Goal: Transaction & Acquisition: Purchase product/service

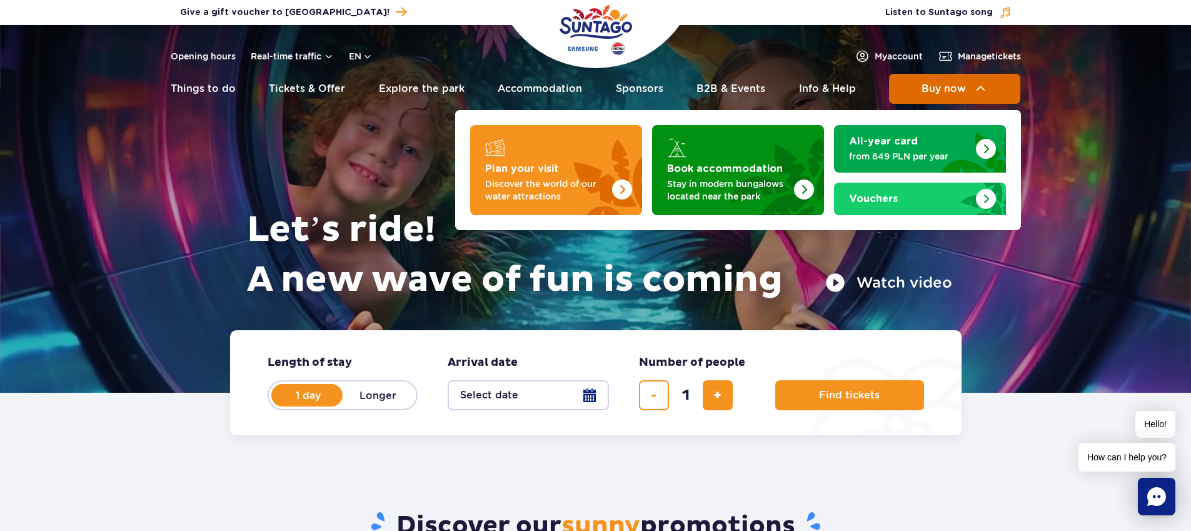
click at [921, 88] on span "Buy now" at bounding box center [943, 88] width 44 height 11
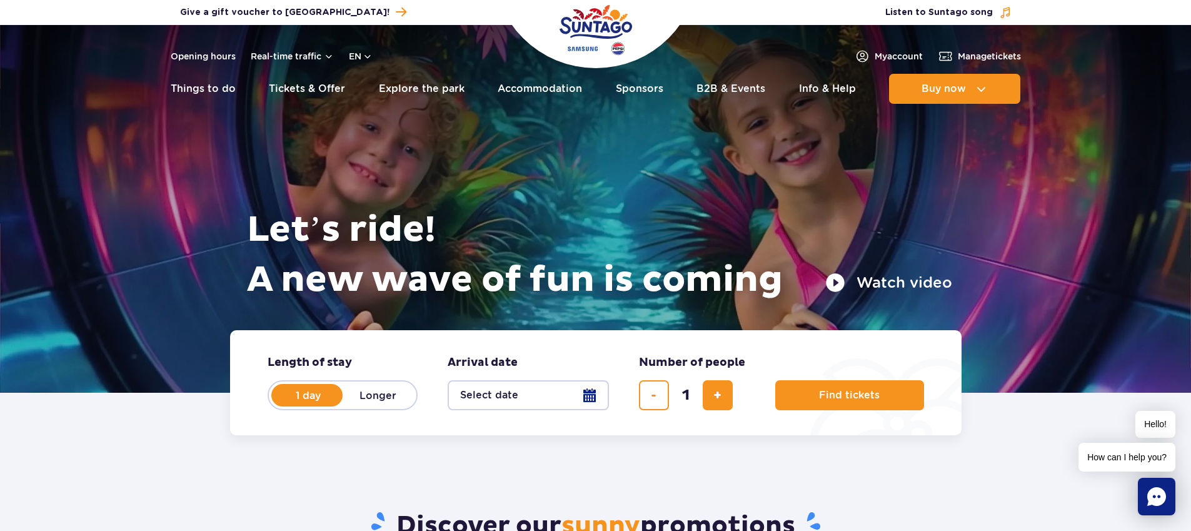
click at [526, 317] on div "Let’s ride! A new wave of fun is coming Watch video" at bounding box center [595, 193] width 712 height 274
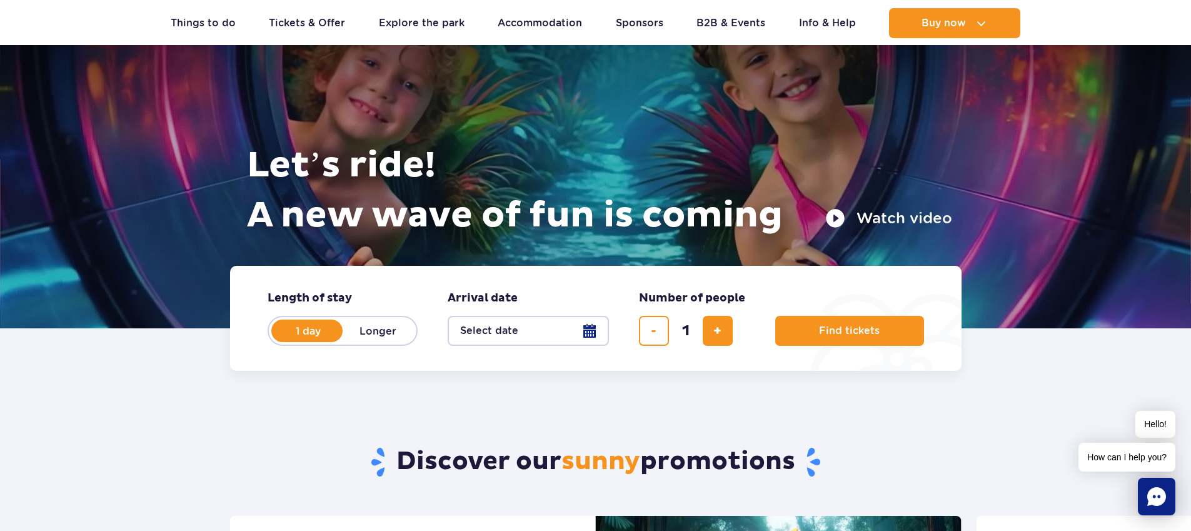
scroll to position [65, 0]
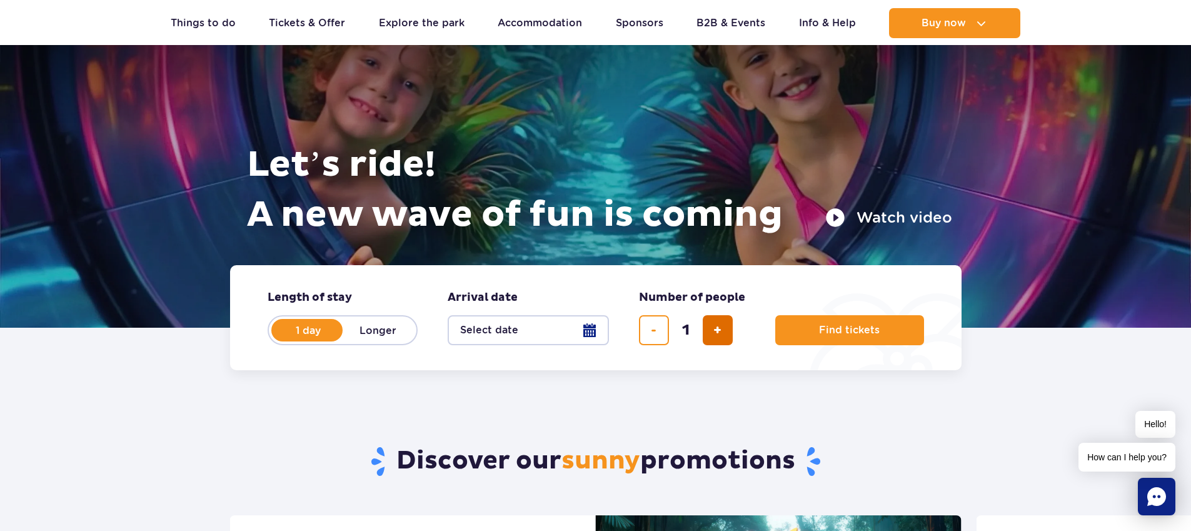
click at [714, 330] on span "add ticket" at bounding box center [717, 330] width 8 height 0
click at [718, 330] on span "add ticket" at bounding box center [717, 330] width 8 height 0
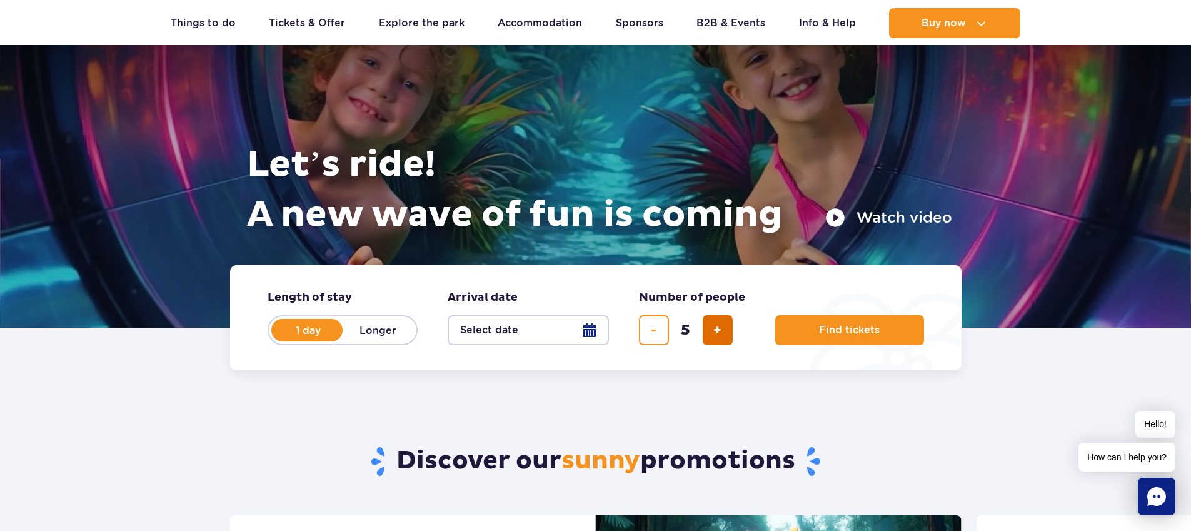
type input "6"
click at [308, 326] on label "1 day" at bounding box center [307, 330] width 71 height 26
click at [286, 341] on input "1 day" at bounding box center [279, 342] width 14 height 2
click at [377, 325] on label "Longer" at bounding box center [377, 330] width 71 height 26
click at [356, 341] on input "Longer" at bounding box center [349, 342] width 14 height 2
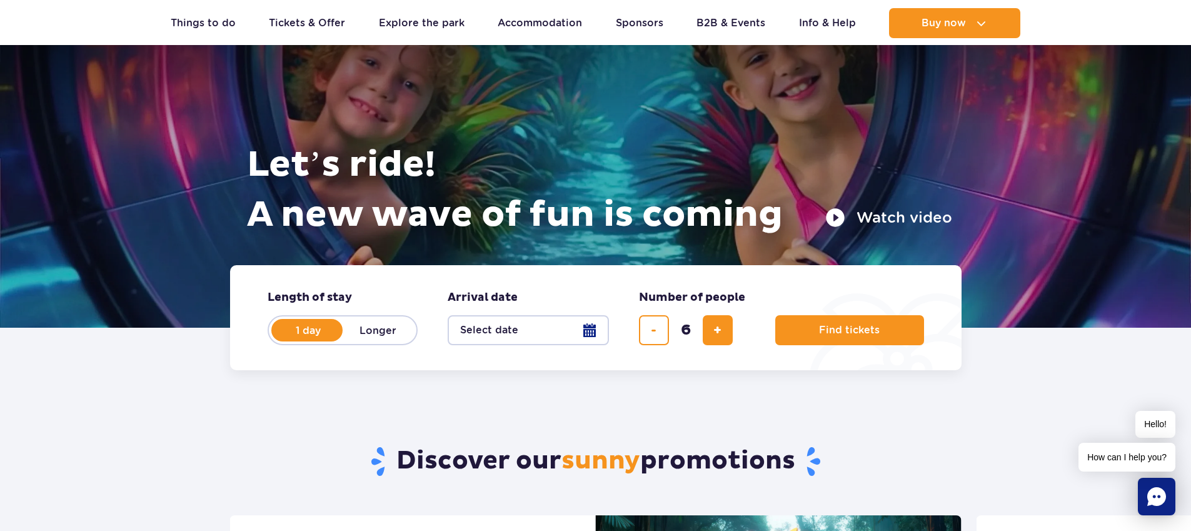
radio input "false"
radio input "true"
click at [305, 327] on label "1 day" at bounding box center [307, 330] width 71 height 26
click at [286, 341] on input "1 day" at bounding box center [279, 342] width 14 height 2
radio input "true"
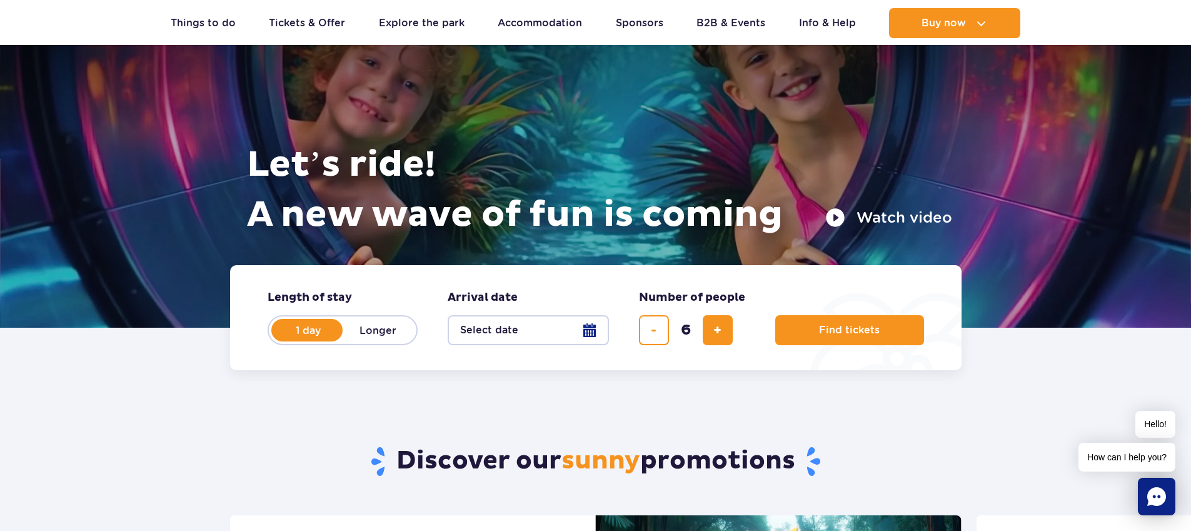
click at [581, 324] on button "Select date" at bounding box center [527, 330] width 161 height 30
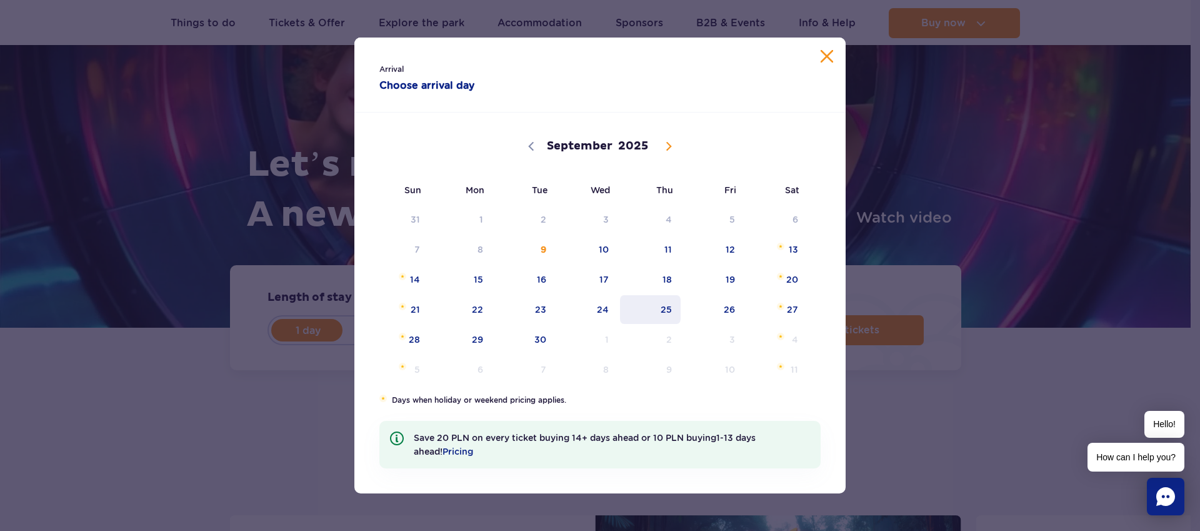
click at [667, 307] on span "25" at bounding box center [650, 309] width 63 height 29
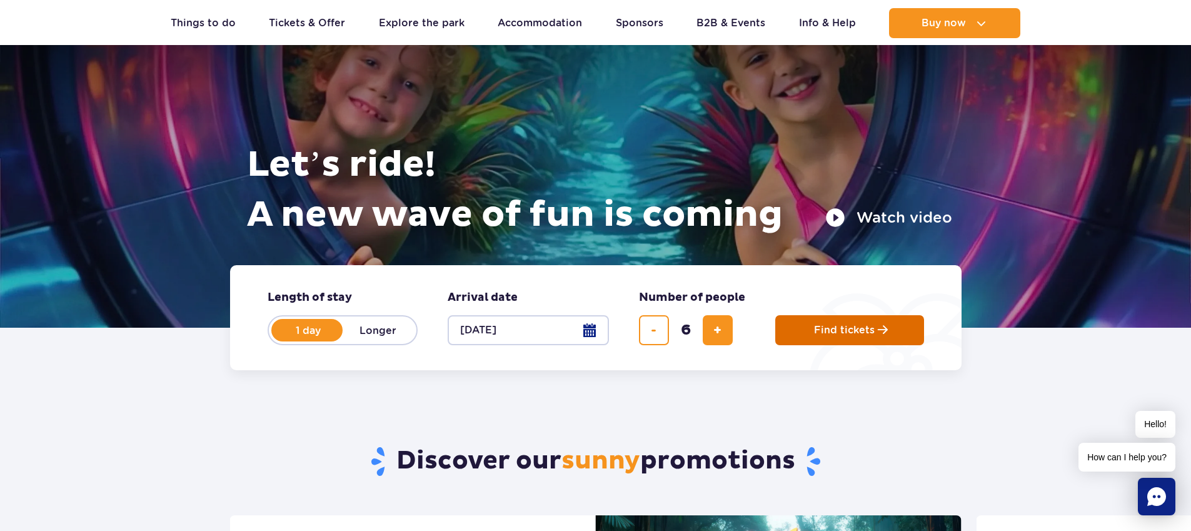
click at [819, 334] on span "Find tickets" at bounding box center [844, 329] width 61 height 11
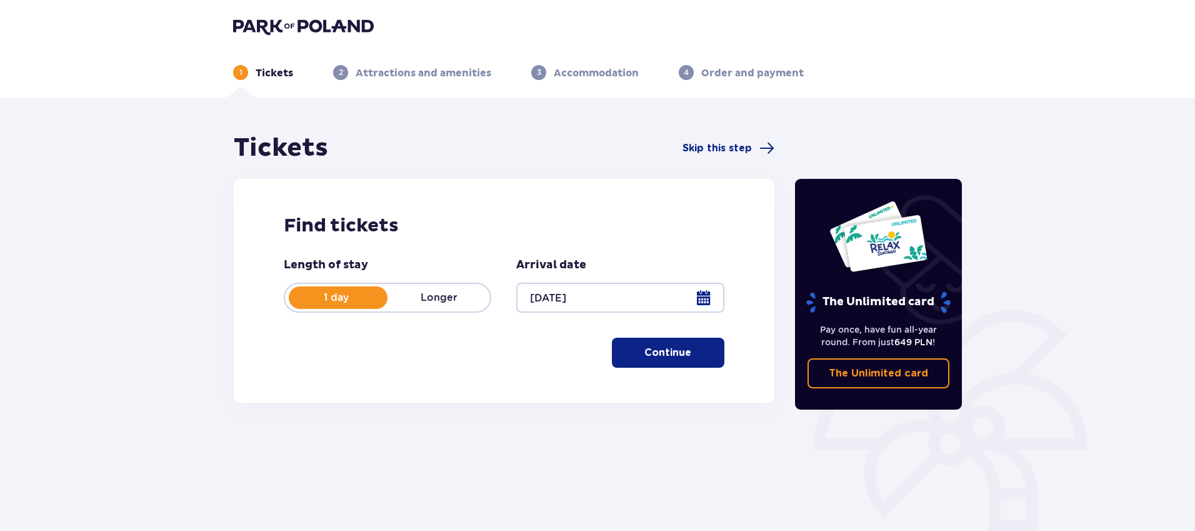
click at [669, 351] on p "Continue" at bounding box center [667, 353] width 47 height 14
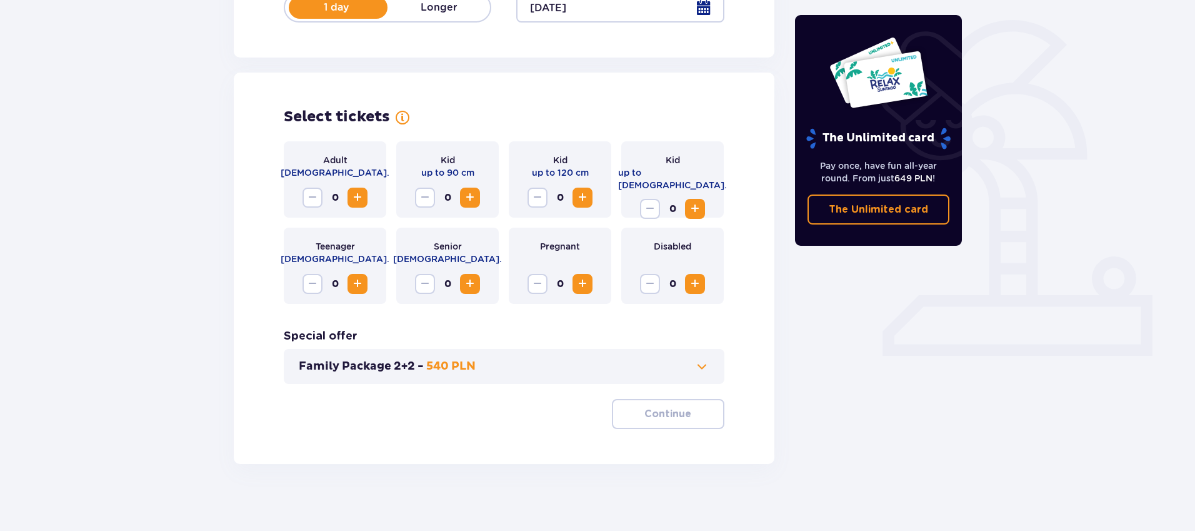
scroll to position [279, 0]
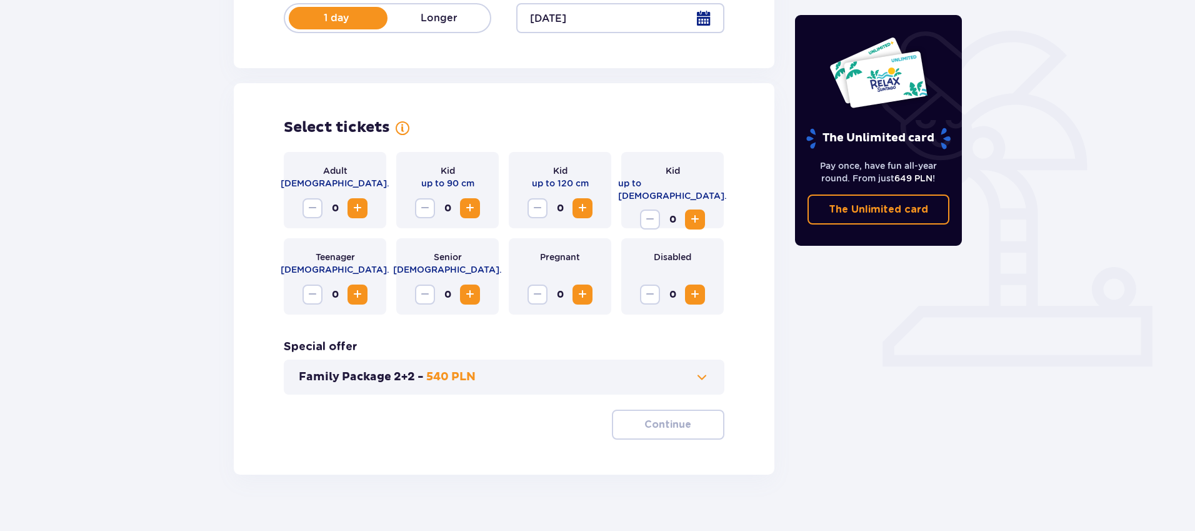
click at [352, 211] on span "Increase" at bounding box center [357, 208] width 15 height 15
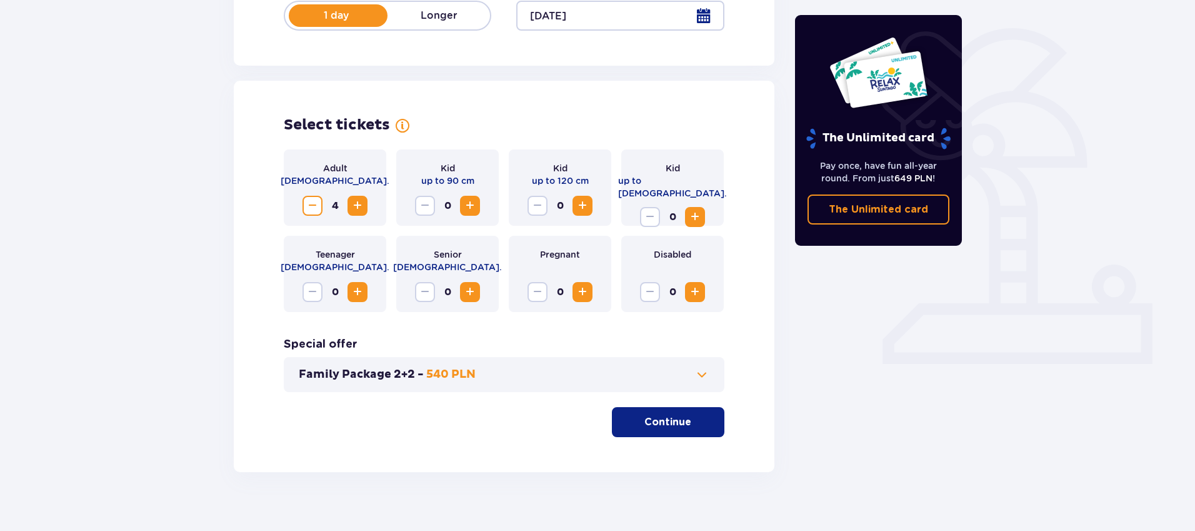
click at [696, 213] on button "Increase" at bounding box center [695, 217] width 20 height 20
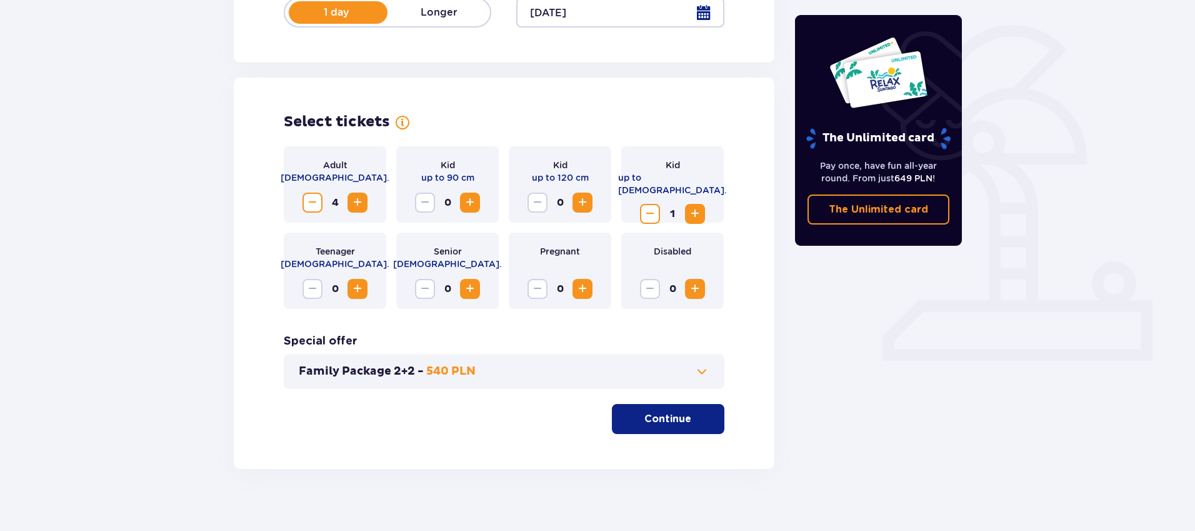
scroll to position [282, 0]
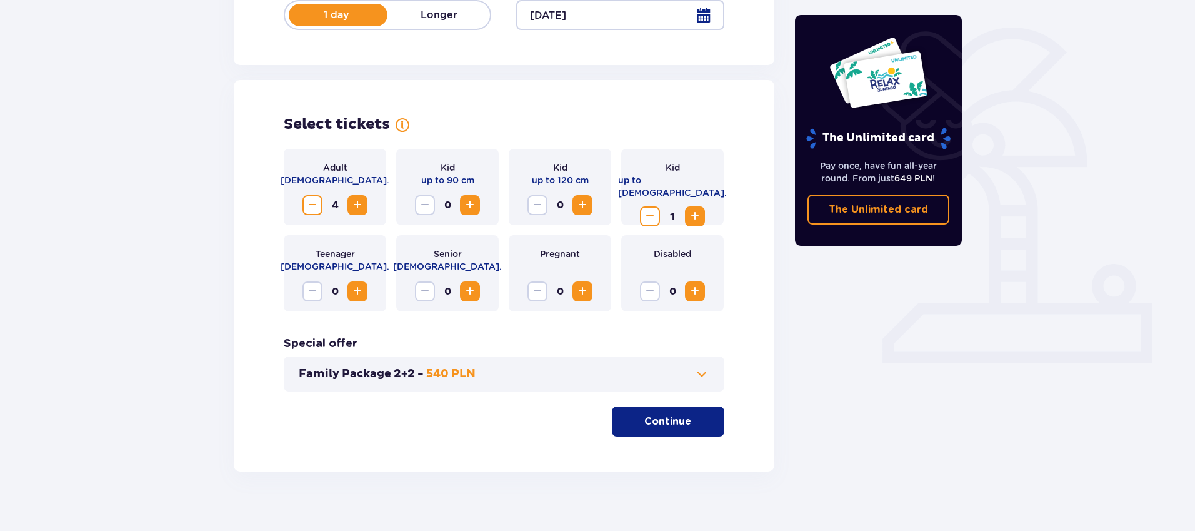
click at [647, 209] on span "Decrease" at bounding box center [649, 216] width 15 height 15
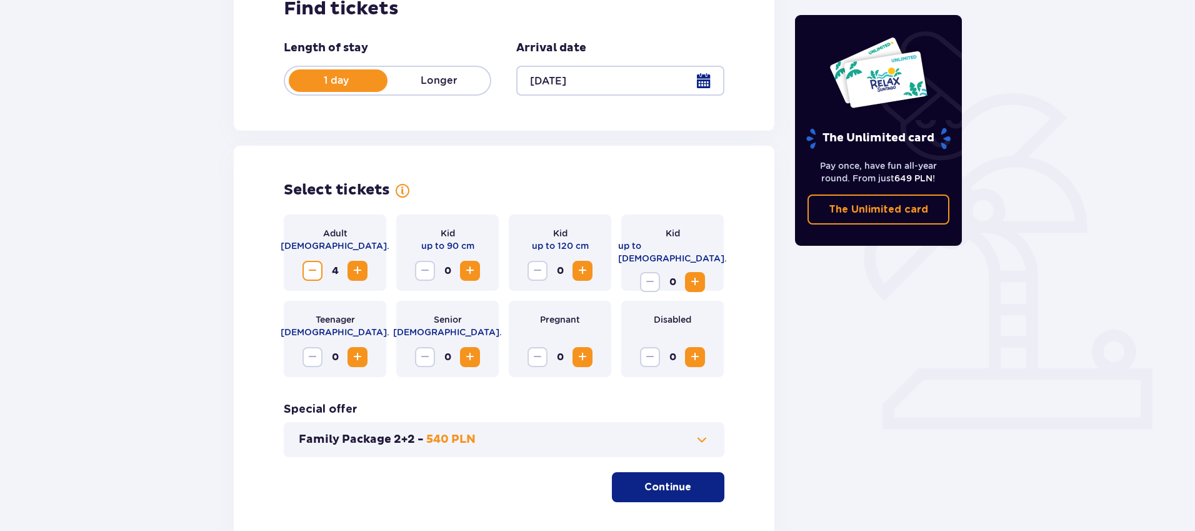
scroll to position [209, 0]
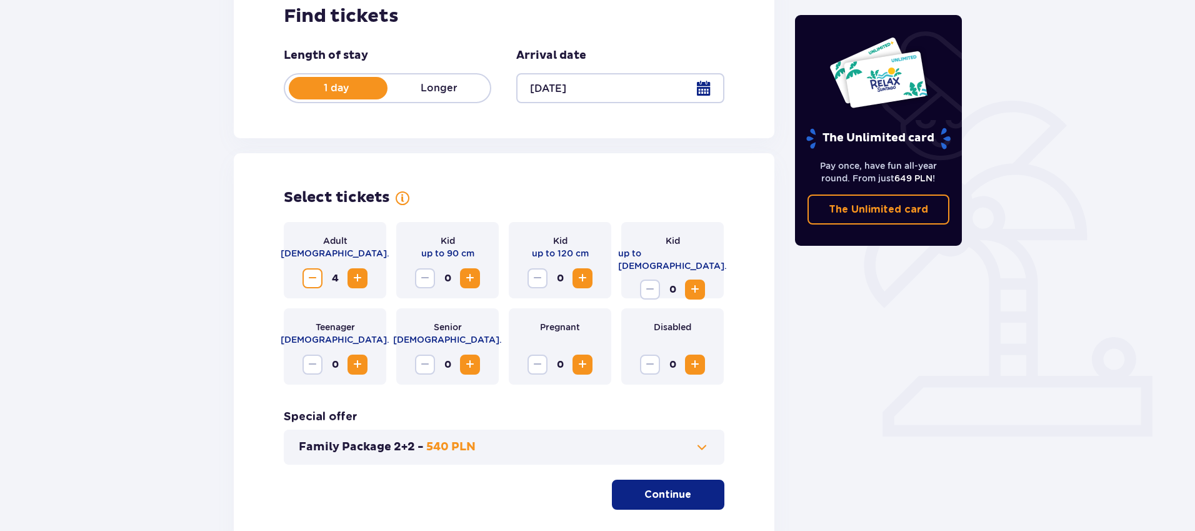
click at [697, 282] on span "Increase" at bounding box center [694, 289] width 15 height 15
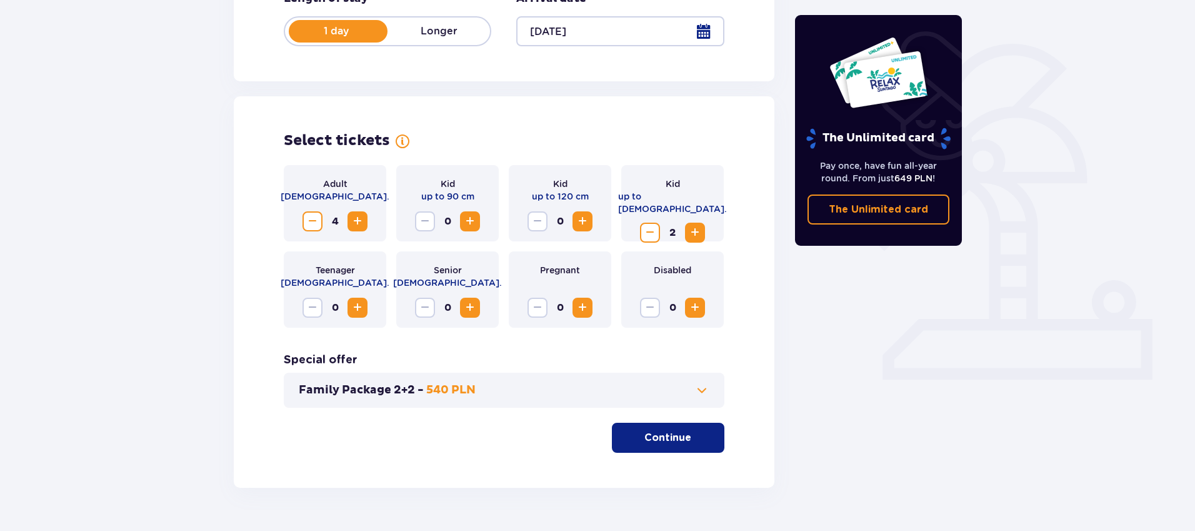
scroll to position [271, 0]
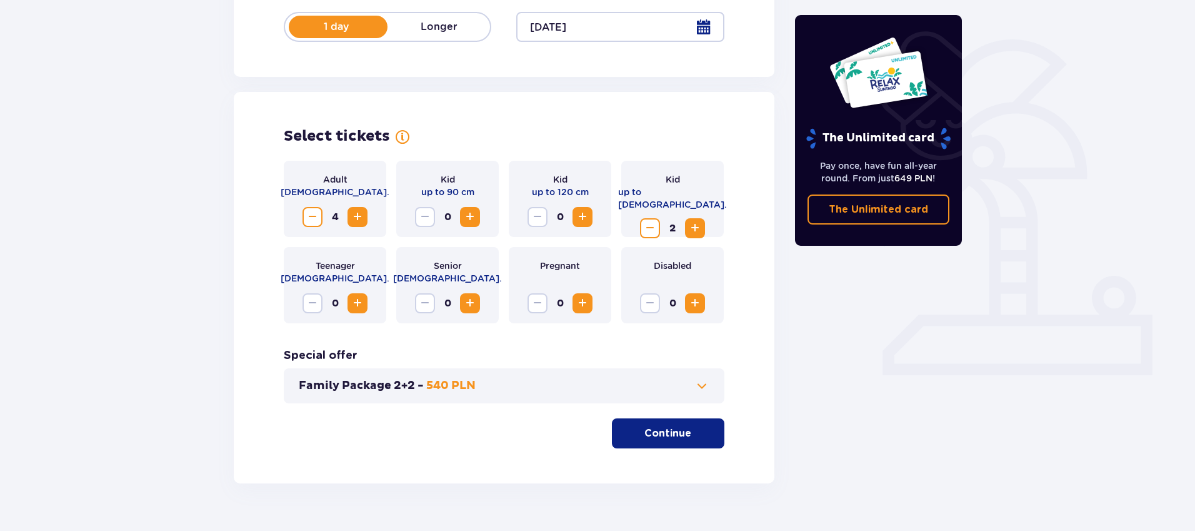
click at [682, 434] on button "Continue" at bounding box center [668, 433] width 112 height 30
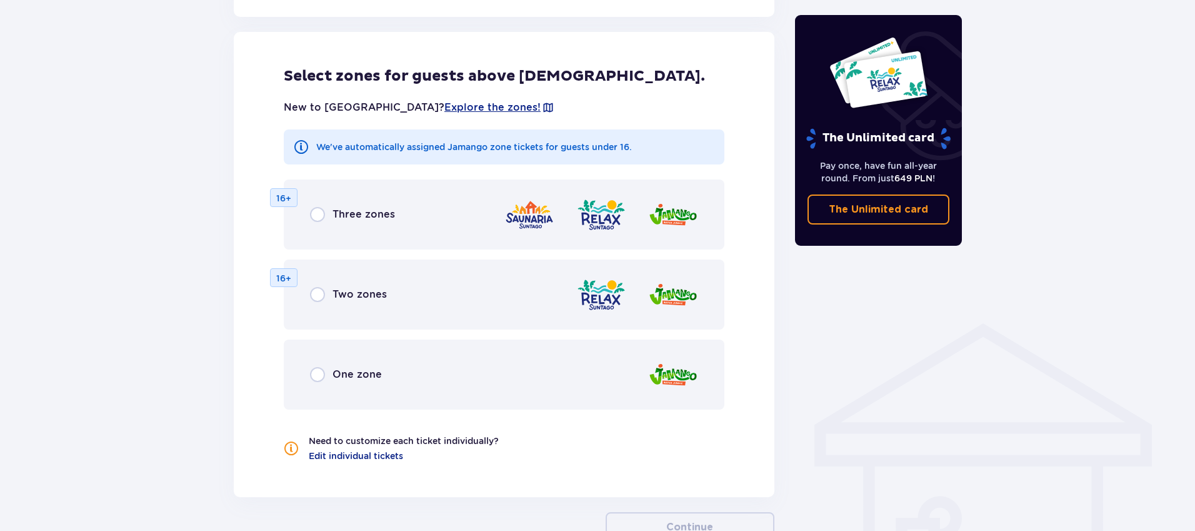
scroll to position [694, 0]
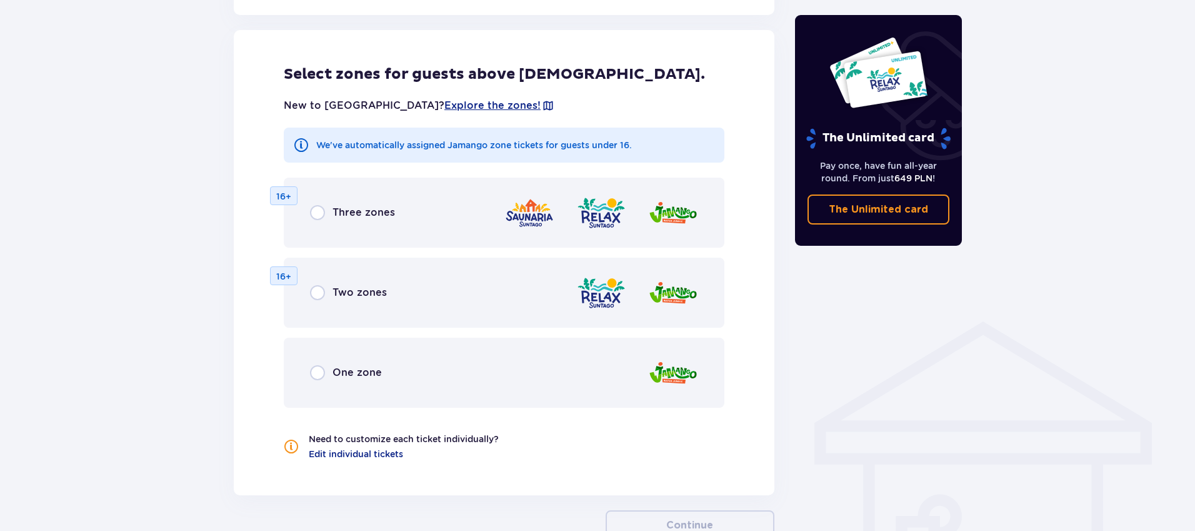
click at [327, 374] on div "One zone" at bounding box center [346, 372] width 72 height 15
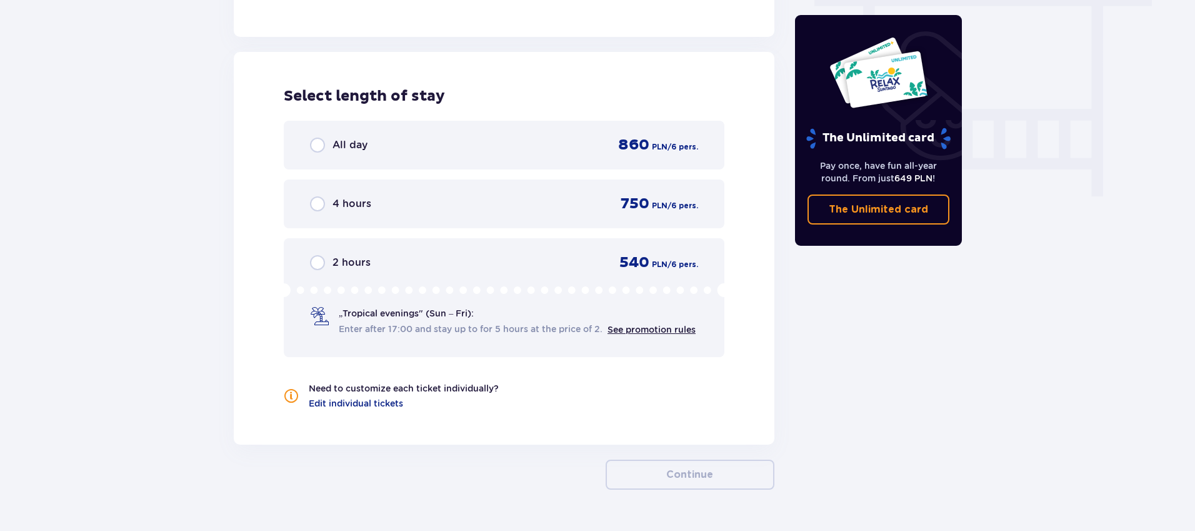
scroll to position [1147, 0]
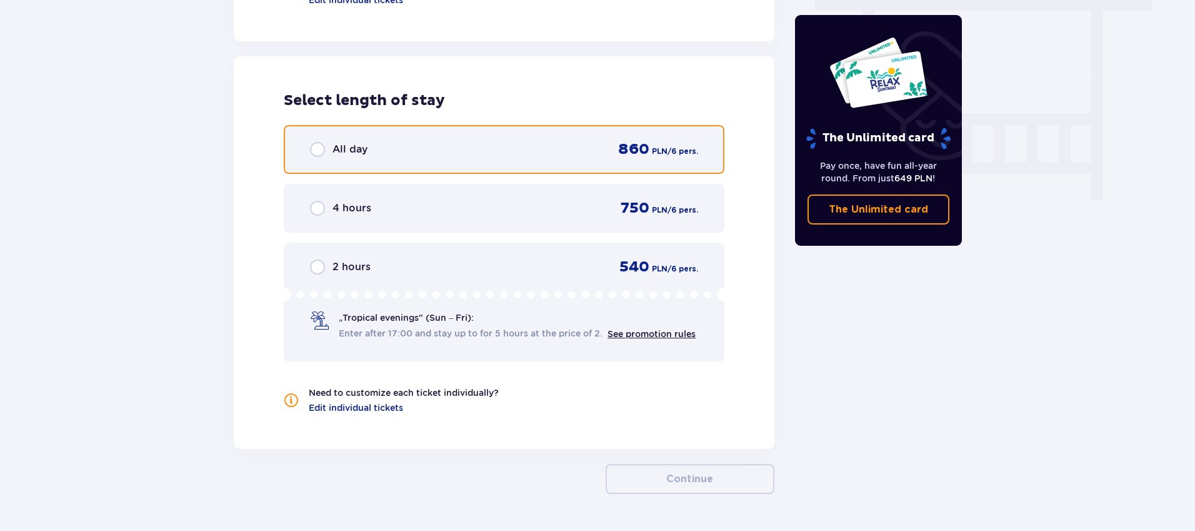
click at [317, 152] on input "radio" at bounding box center [317, 149] width 15 height 15
radio input "true"
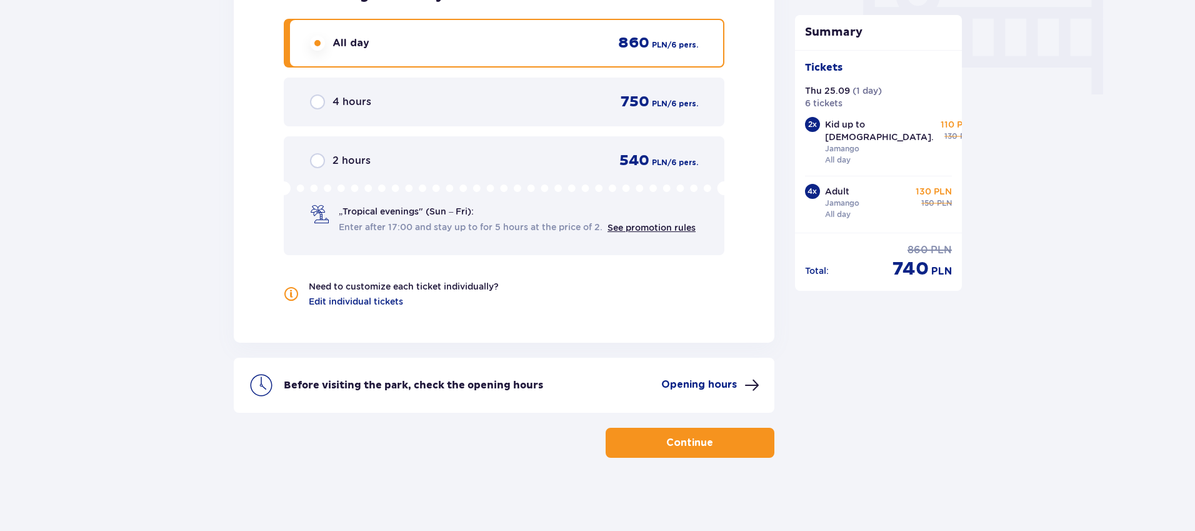
scroll to position [1256, 0]
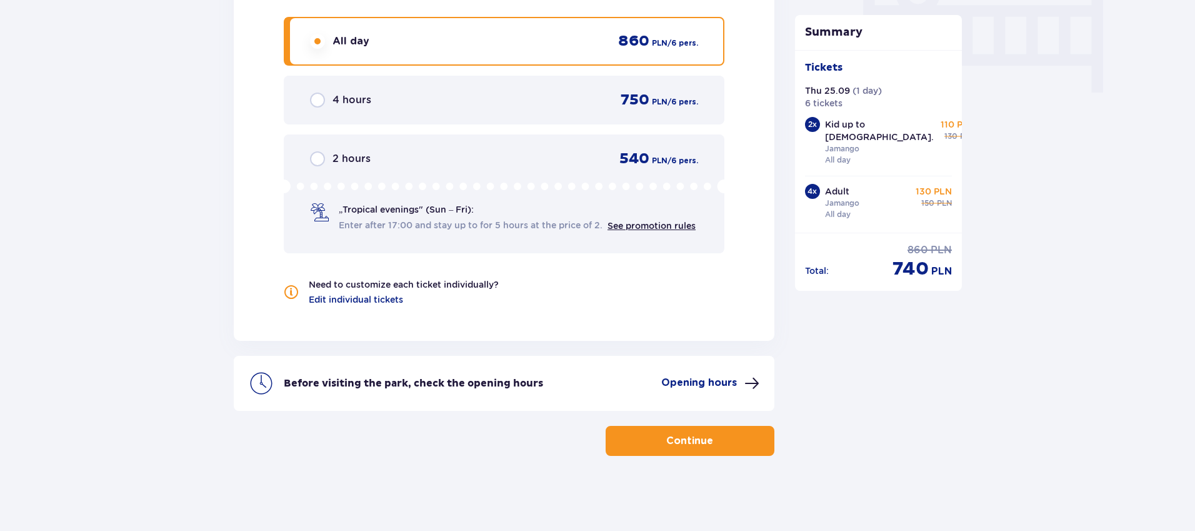
click at [685, 441] on p "Continue" at bounding box center [689, 441] width 47 height 14
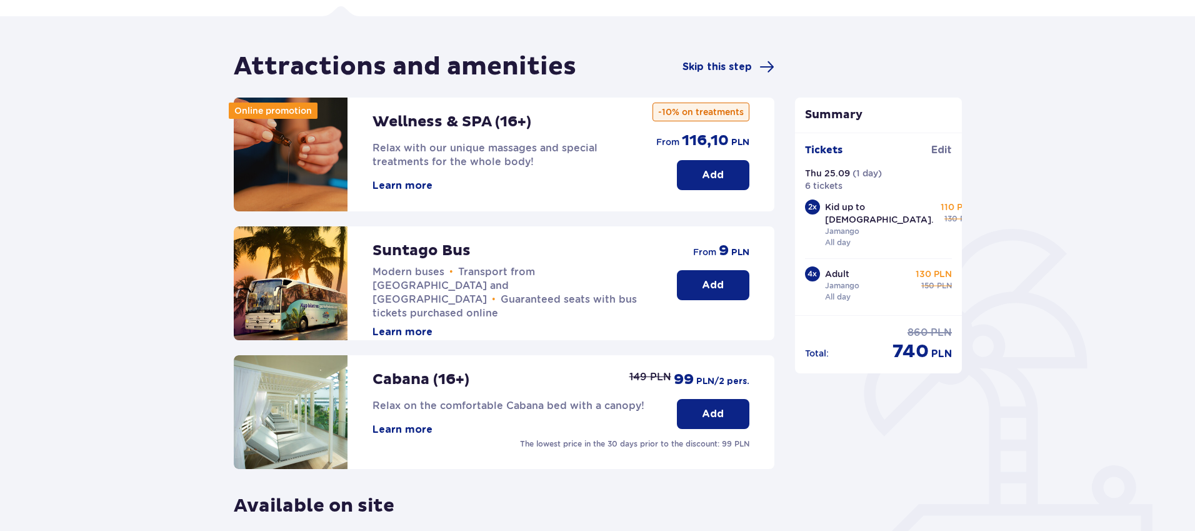
scroll to position [76, 0]
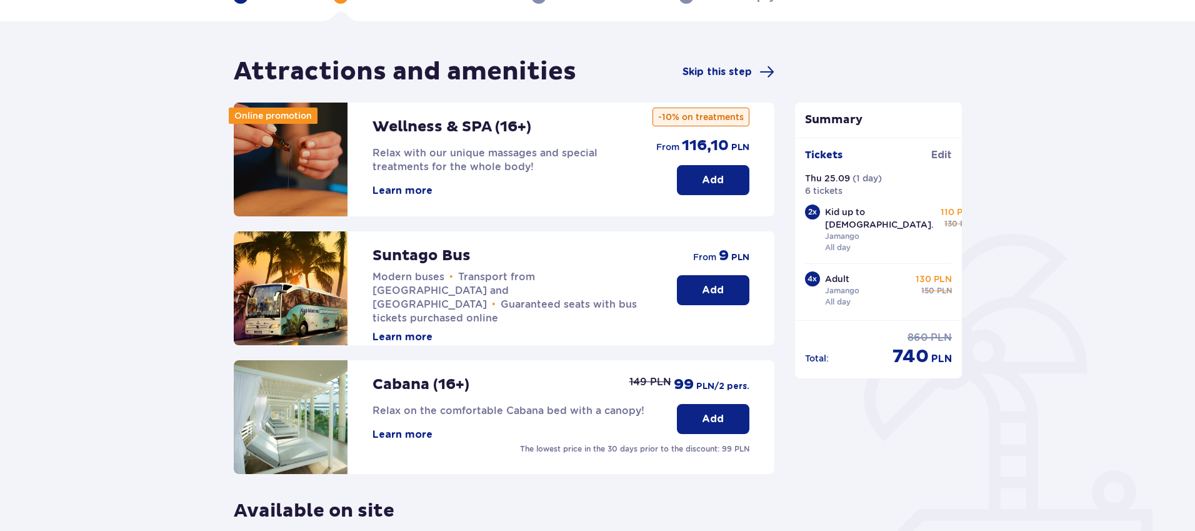
click at [387, 330] on button "Learn more" at bounding box center [402, 337] width 60 height 14
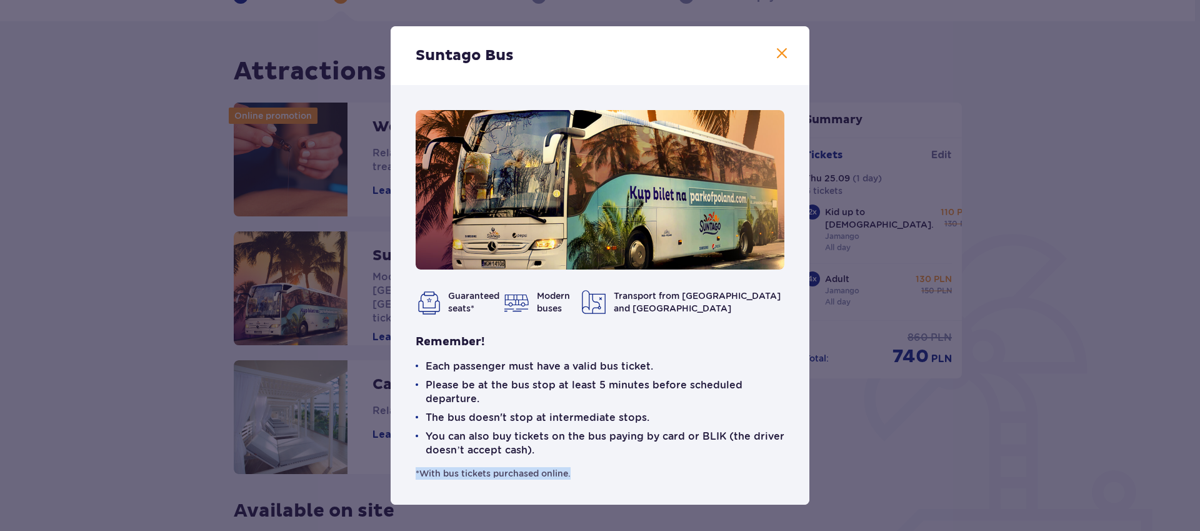
drag, startPoint x: 412, startPoint y: 471, endPoint x: 571, endPoint y: 472, distance: 158.1
click at [571, 472] on div "Guaranteed seats* Modern buses Transport from Warsaw and Żyrardów Remember! Eac…" at bounding box center [600, 294] width 419 height 419
click at [494, 418] on p "The bus doesn't stop at intermediate stops." at bounding box center [538, 418] width 224 height 14
drag, startPoint x: 432, startPoint y: 417, endPoint x: 596, endPoint y: 418, distance: 163.7
click at [596, 418] on p "The bus doesn't stop at intermediate stops." at bounding box center [538, 418] width 224 height 14
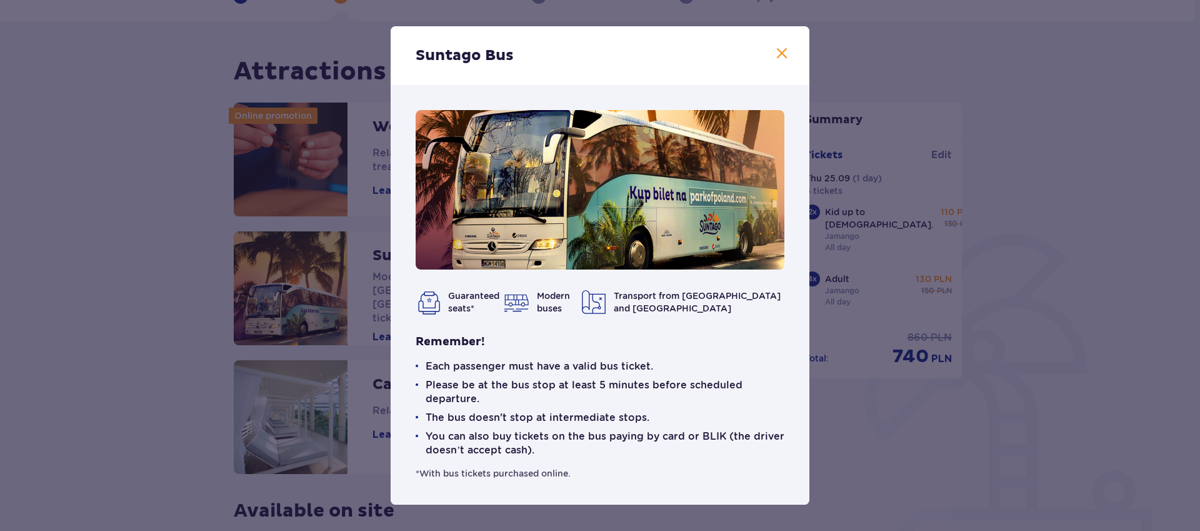
click at [504, 369] on p "Each passenger must have a valid bus ticket." at bounding box center [539, 366] width 227 height 14
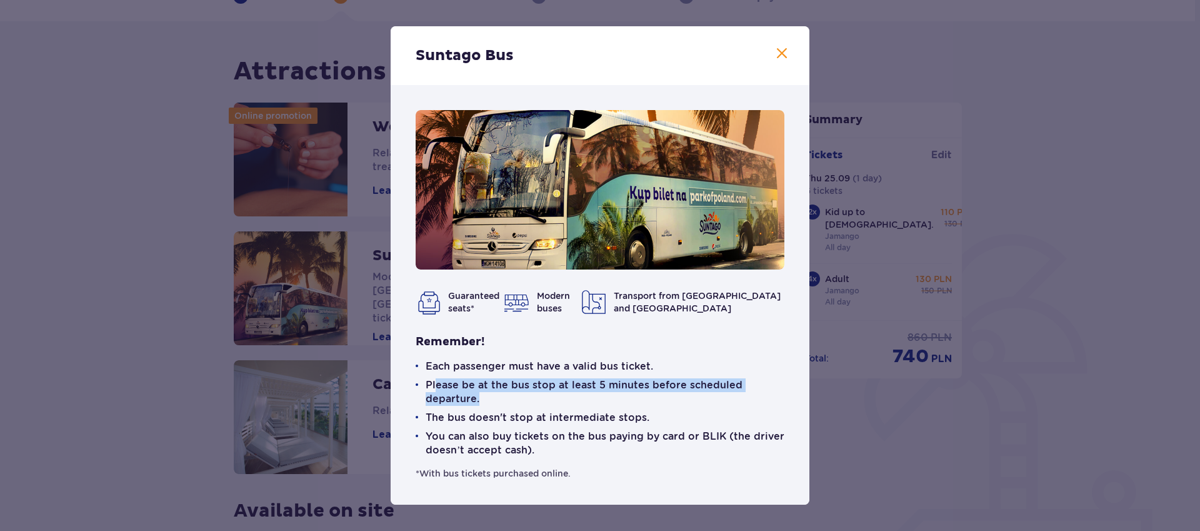
drag, startPoint x: 522, startPoint y: 387, endPoint x: 648, endPoint y: 418, distance: 129.4
click at [705, 400] on p "Please be at the bus stop at least 5 minutes before scheduled departure." at bounding box center [605, 391] width 359 height 27
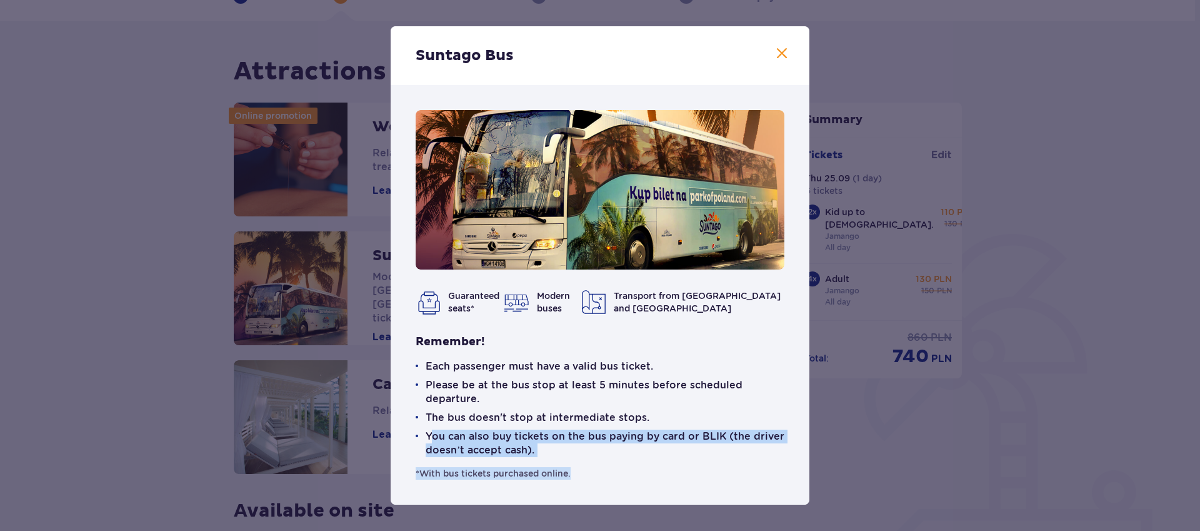
drag, startPoint x: 429, startPoint y: 436, endPoint x: 576, endPoint y: 474, distance: 151.1
click at [576, 474] on div "Remember! Each passenger must have a valid bus ticket. Please be at the bus sto…" at bounding box center [600, 406] width 369 height 145
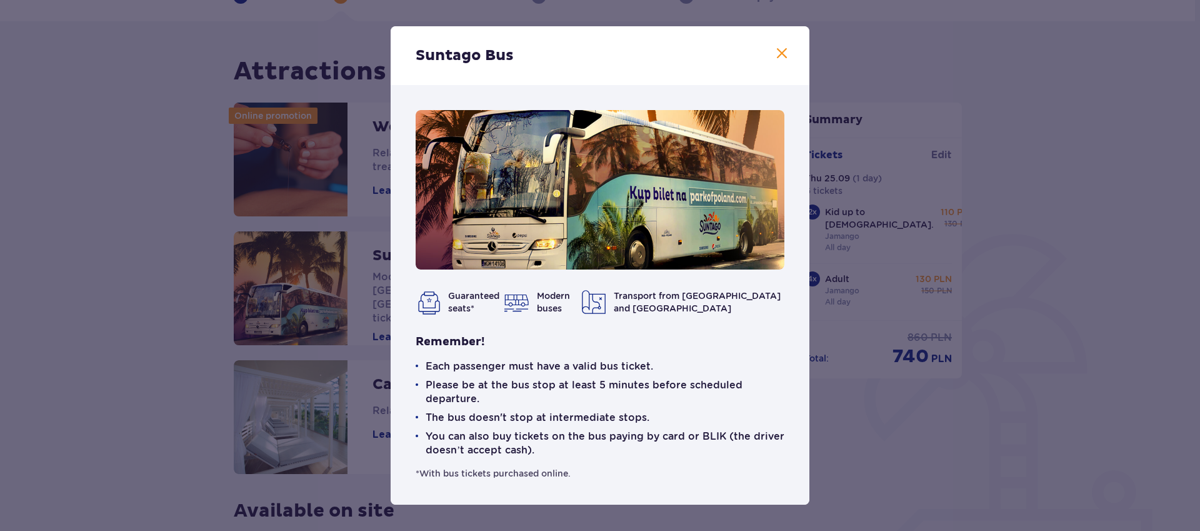
click at [574, 408] on ul "Each passenger must have a valid bus ticket. Please be at the bus stop at least…" at bounding box center [600, 407] width 369 height 97
click at [627, 216] on img at bounding box center [600, 189] width 369 height 159
click at [559, 296] on span "Modern buses" at bounding box center [553, 302] width 33 height 22
click at [782, 50] on span at bounding box center [781, 53] width 15 height 15
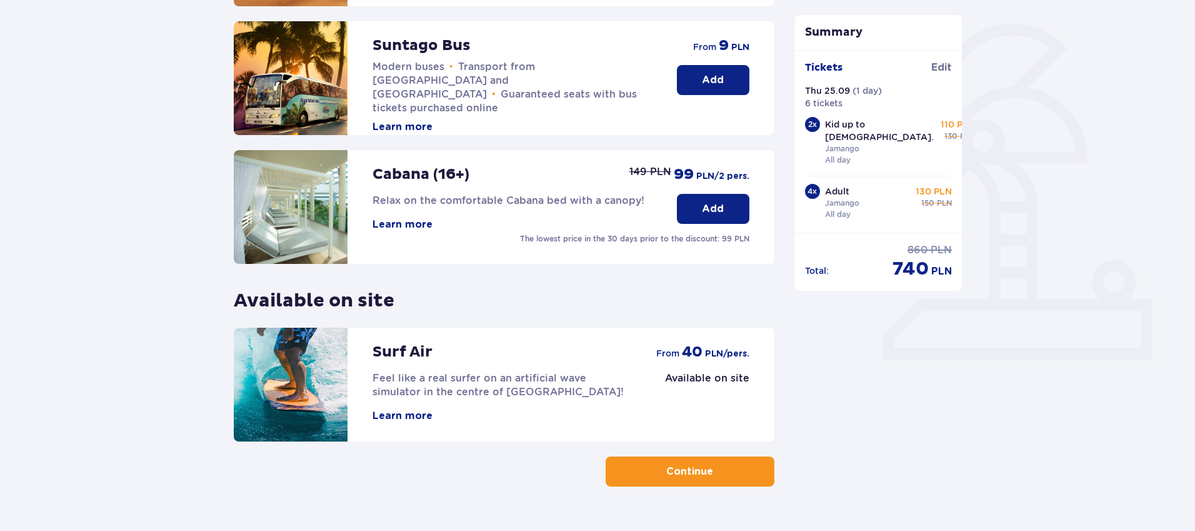
scroll to position [317, 0]
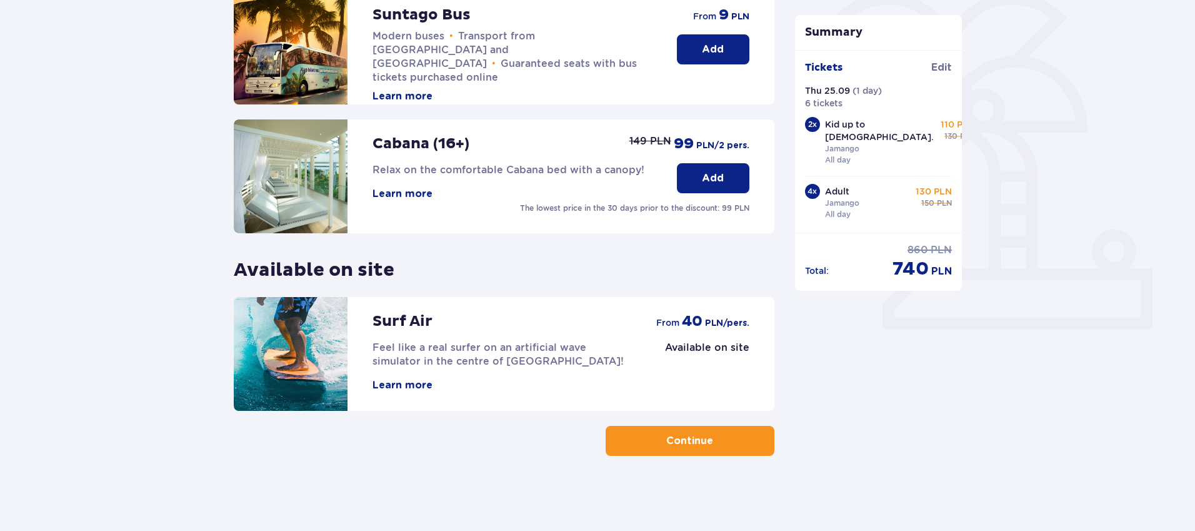
click at [706, 439] on button "Continue" at bounding box center [690, 441] width 169 height 30
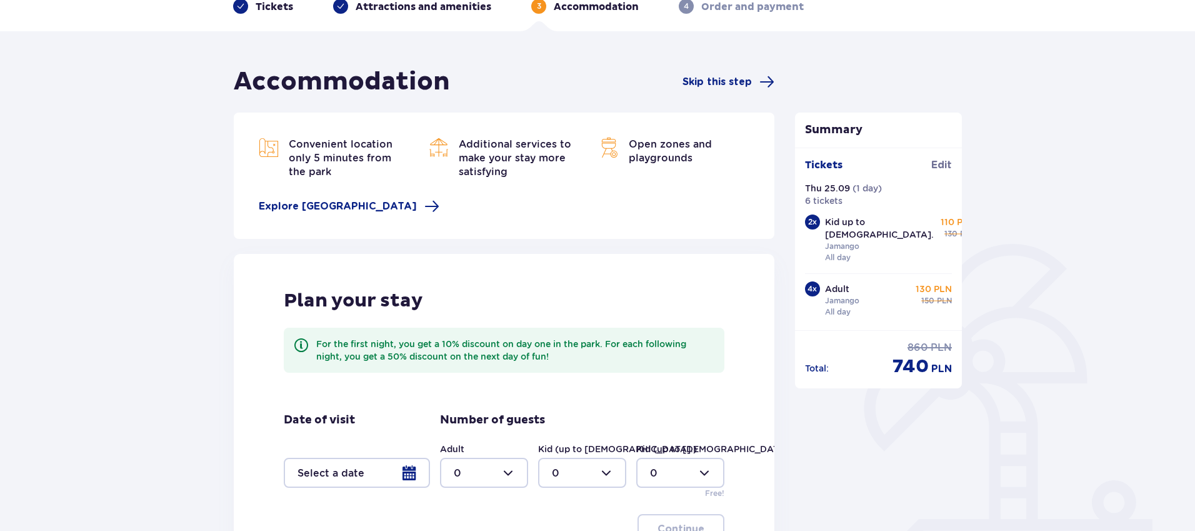
scroll to position [87, 0]
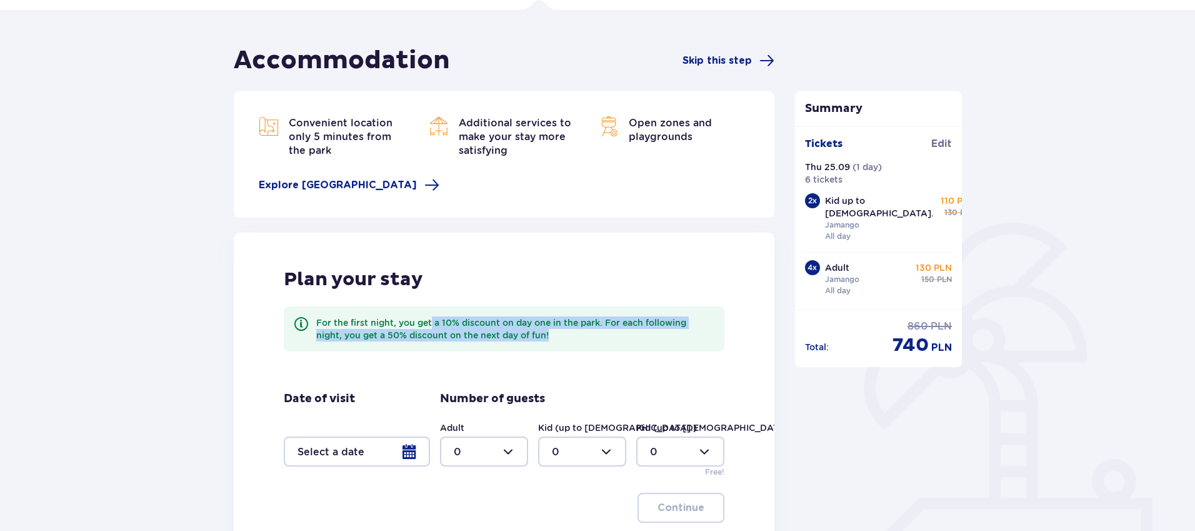
drag, startPoint x: 432, startPoint y: 324, endPoint x: 674, endPoint y: 339, distance: 242.3
click at [674, 339] on div "For the first night, you get a 10% discount on day one in the park. For each fo…" at bounding box center [515, 328] width 398 height 25
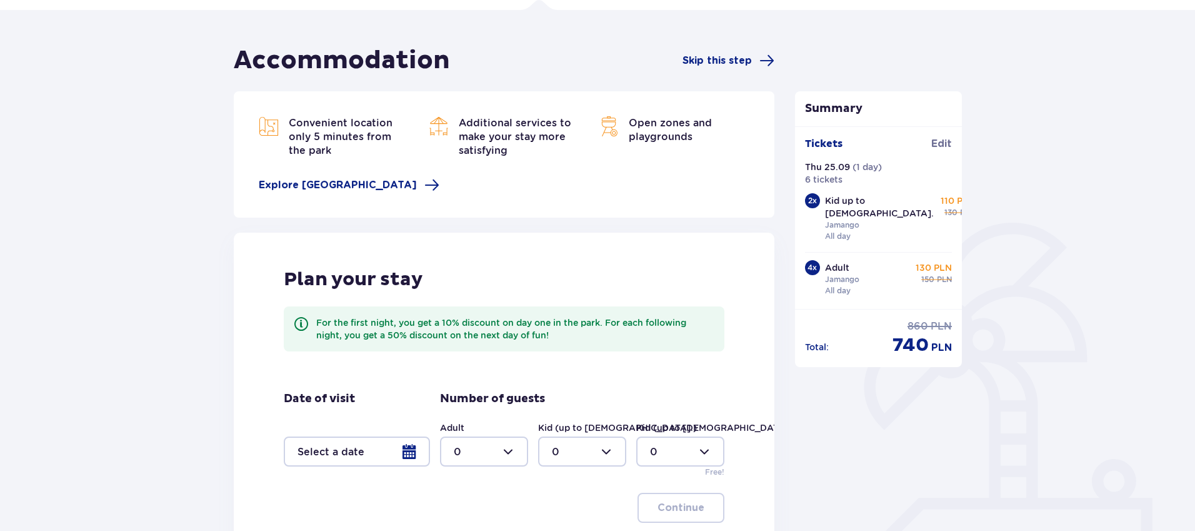
click at [882, 397] on div "Summary Tickets Edit Thu 25.09 ( 1 day ) 6 tickets 2 x Kid up to 16 y.o. Jamang…" at bounding box center [878, 323] width 187 height 557
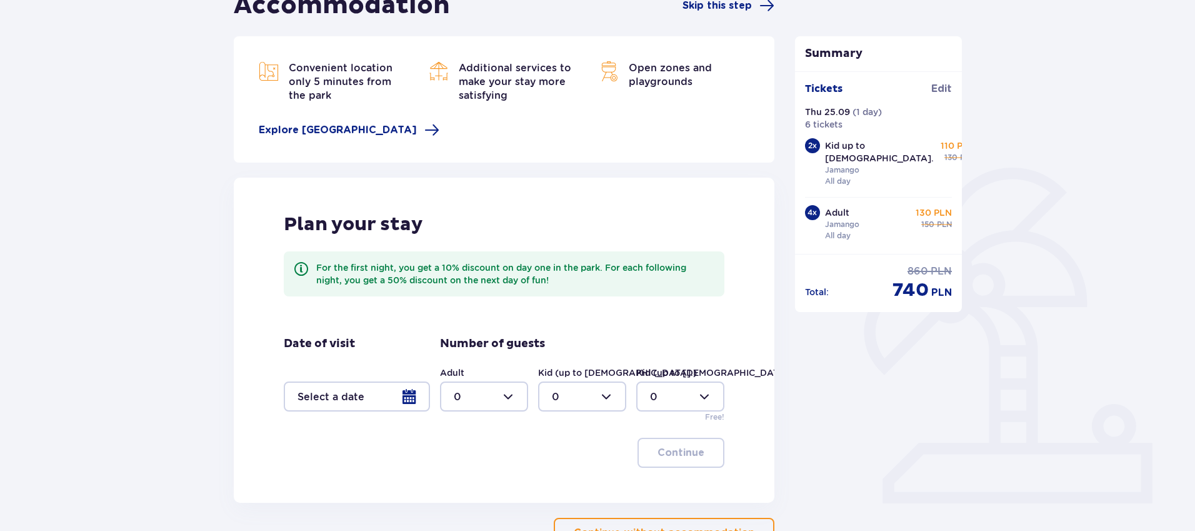
scroll to position [234, 0]
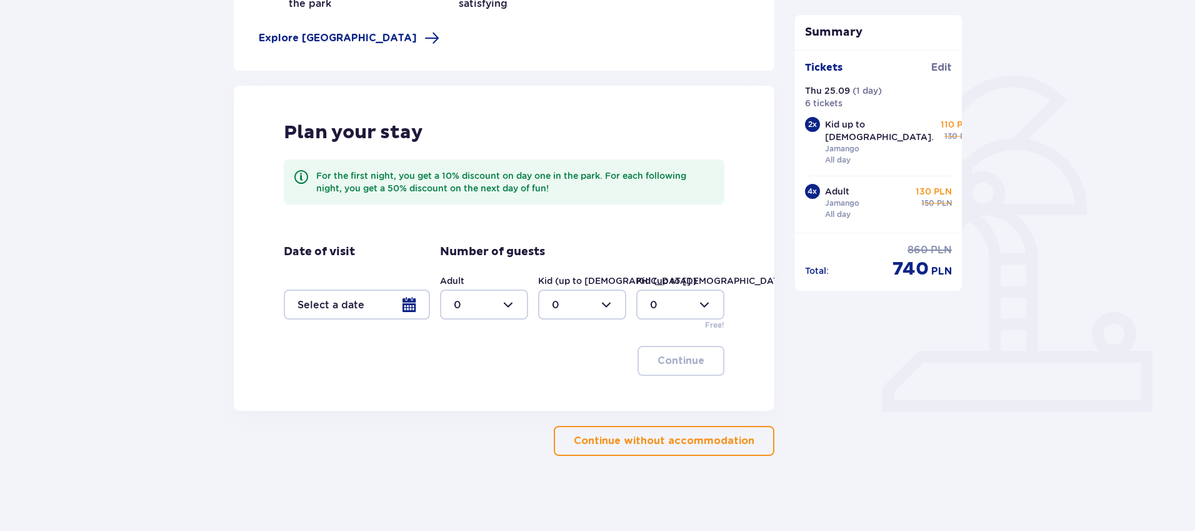
click at [681, 441] on p "Continue without accommodation" at bounding box center [664, 441] width 181 height 14
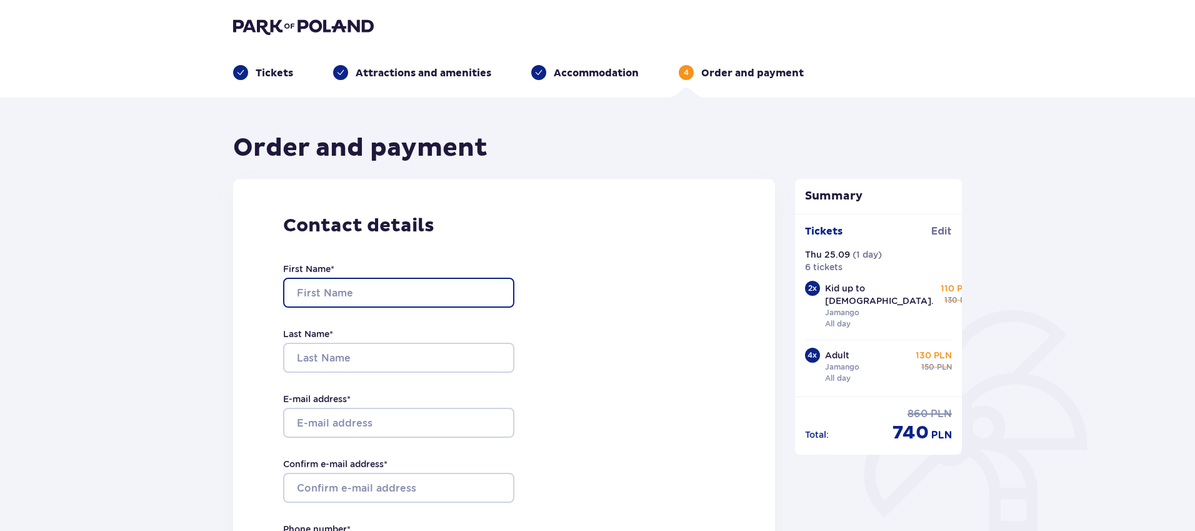
click at [447, 281] on input "First Name *" at bounding box center [398, 292] width 231 height 30
type input "Nimrod"
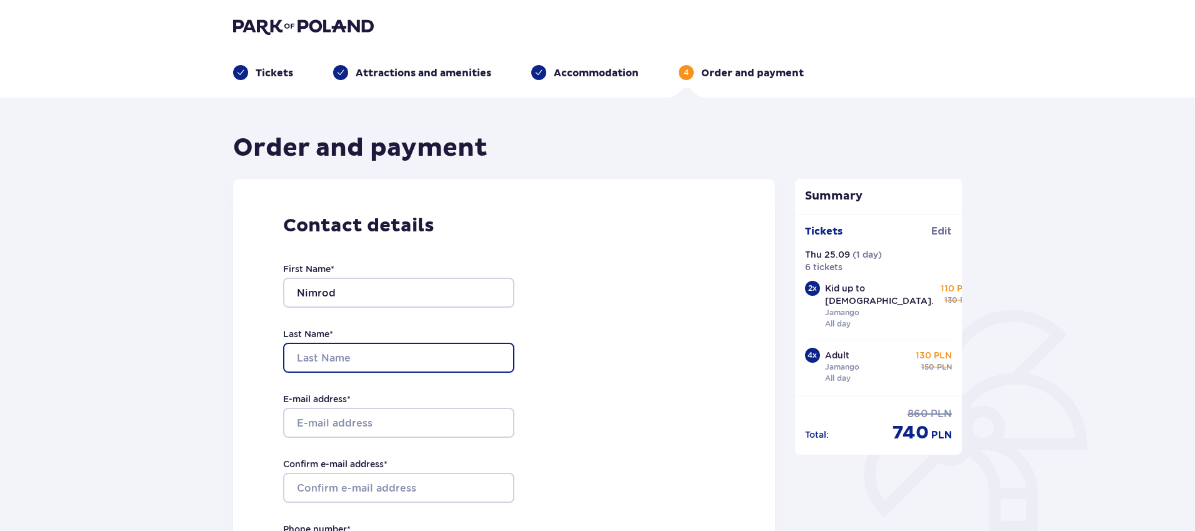
type input "Yizhar"
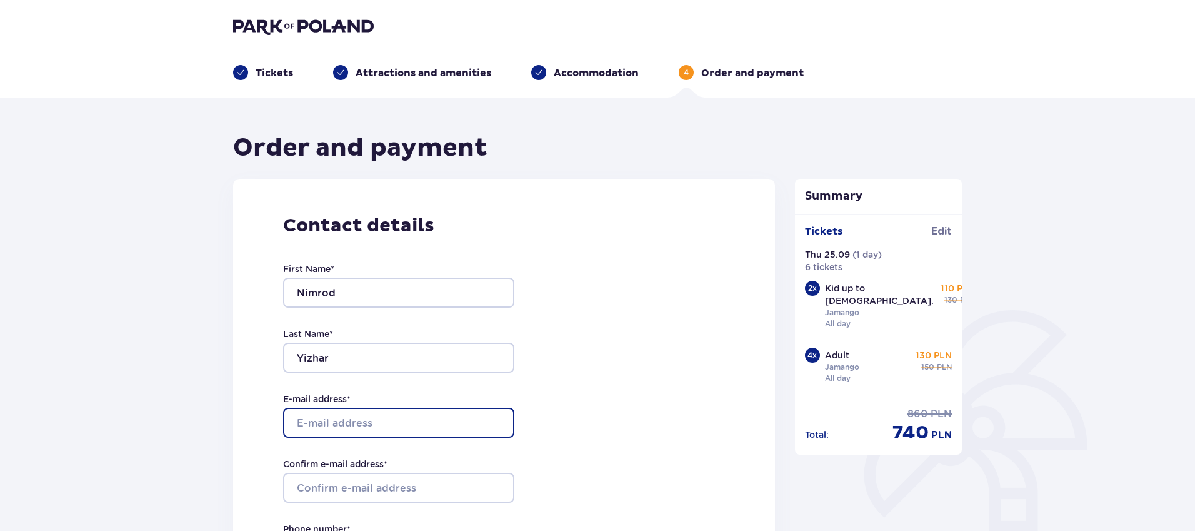
type input "nyizhar@gmail.com"
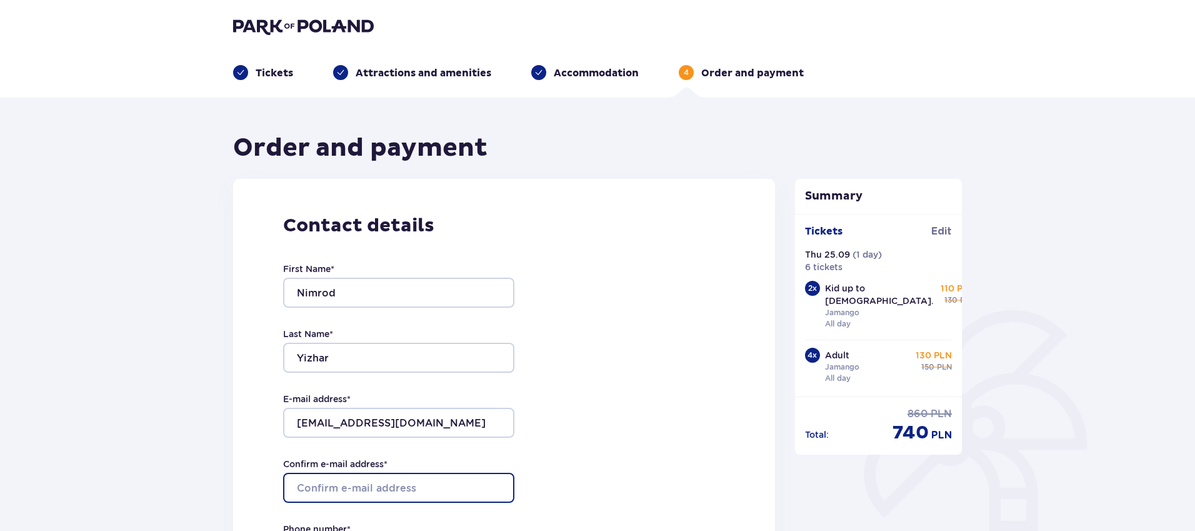
type input "nyizhar@gmail.com"
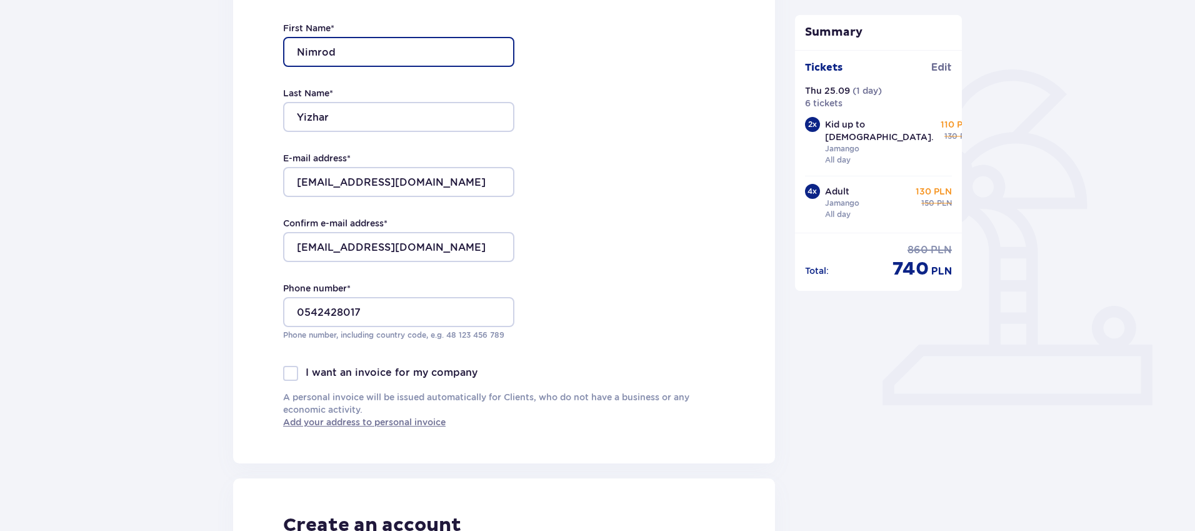
scroll to position [256, 0]
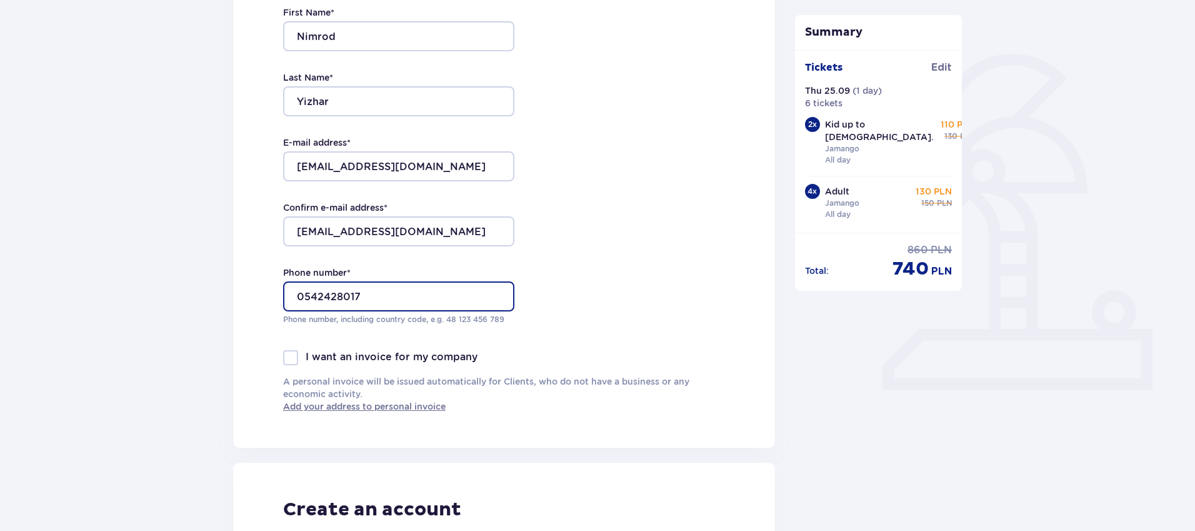
click at [292, 294] on input "0542428017" at bounding box center [398, 296] width 231 height 30
type input "+972542428017"
click at [585, 311] on div "Contact details First Name * Nimrod Last Name * Yizhar E-mail address * nyizhar…" at bounding box center [504, 185] width 542 height 525
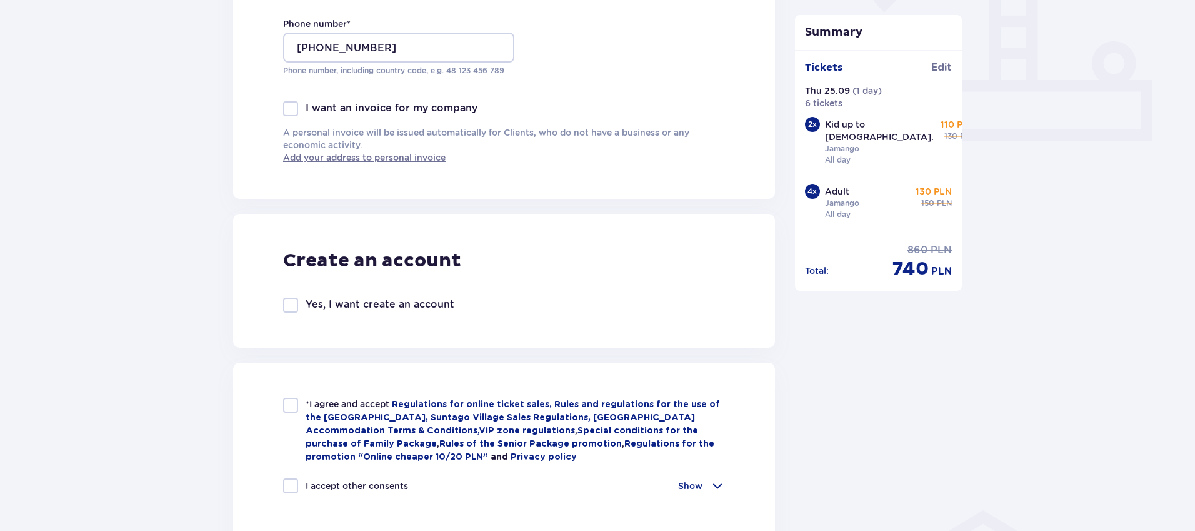
scroll to position [587, 0]
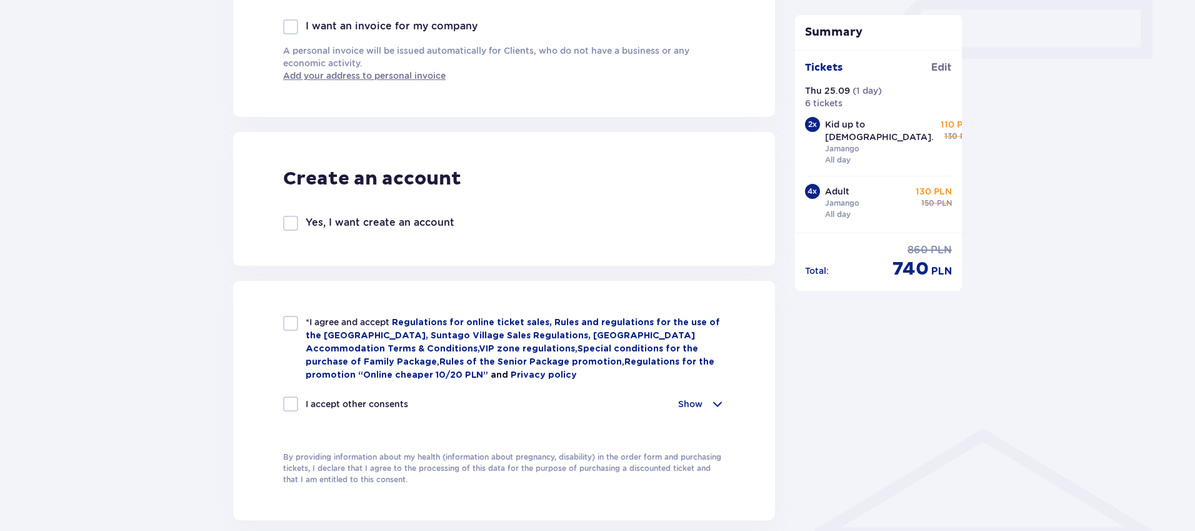
click at [292, 322] on div at bounding box center [290, 323] width 15 height 15
checkbox input "true"
click at [715, 402] on span at bounding box center [717, 403] width 15 height 15
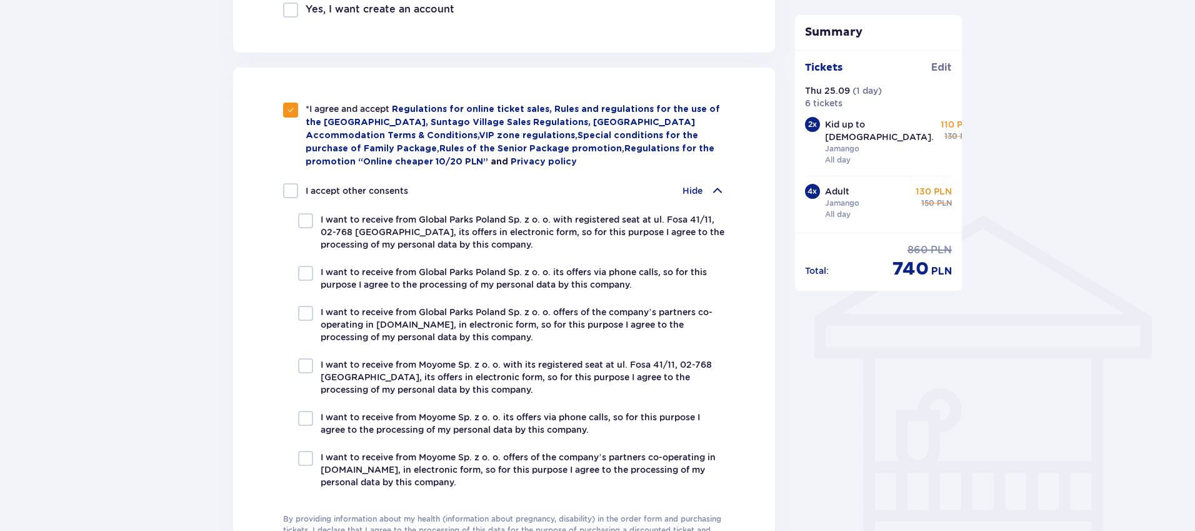
scroll to position [799, 0]
click at [714, 186] on span at bounding box center [717, 191] width 15 height 15
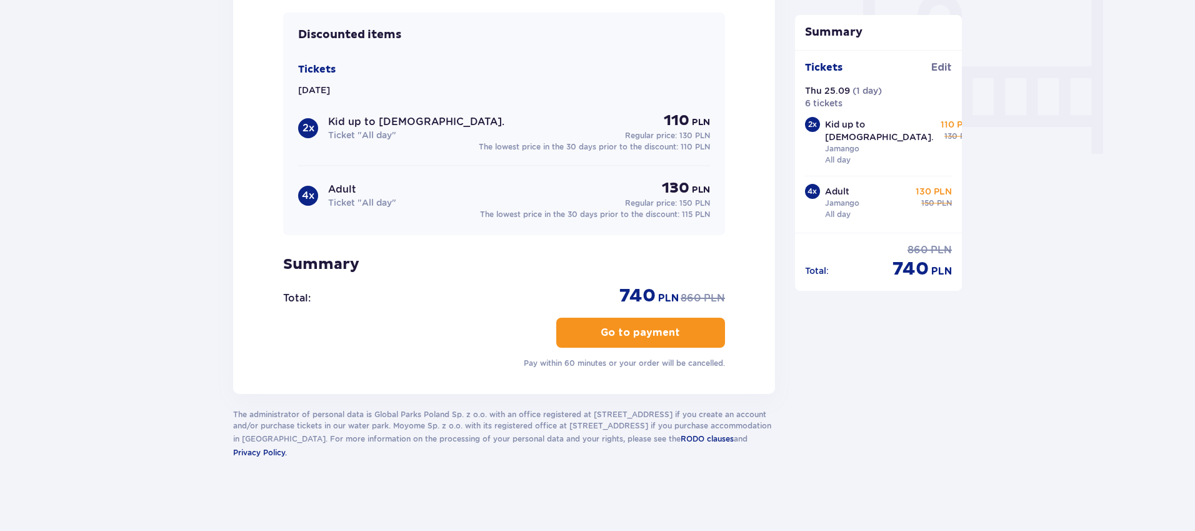
scroll to position [1195, 0]
click at [625, 330] on p "Go to payment" at bounding box center [640, 332] width 79 height 14
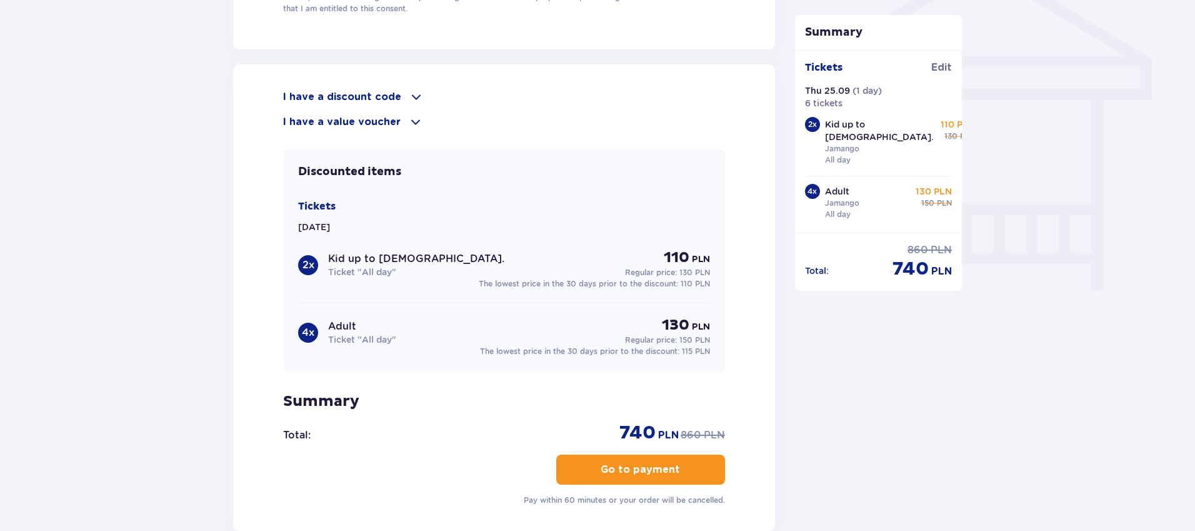
scroll to position [823, 0]
